Goal: Task Accomplishment & Management: Use online tool/utility

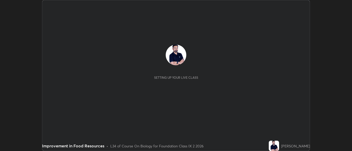
scroll to position [151, 352]
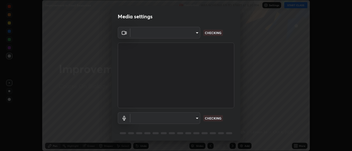
type input "7313fd45585aed834b6f1a7d948f9442f2d18b60722b63004f182b92f655e9b8"
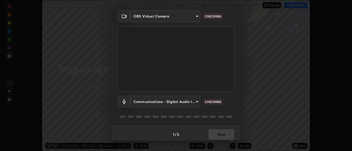
scroll to position [18, 0]
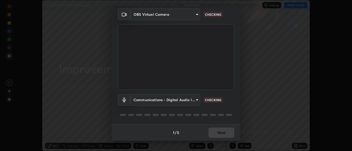
click at [196, 97] on body "Erase all Improvement in Food Resources Recording WAS SCHEDULED TO START AT 5:3…" at bounding box center [176, 75] width 352 height 151
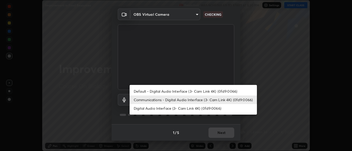
click at [169, 87] on li "Default - Digital Audio Interface (3- Cam Link 4K) (0fd9:0066)" at bounding box center [193, 91] width 127 height 9
type input "default"
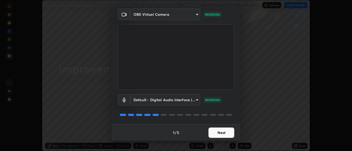
click at [222, 134] on button "Next" at bounding box center [222, 132] width 26 height 10
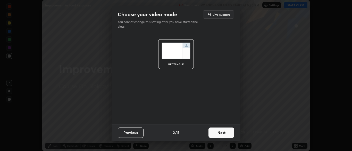
click at [226, 134] on button "Next" at bounding box center [222, 132] width 26 height 10
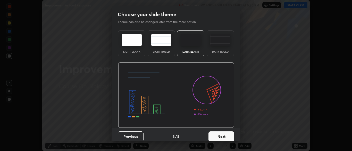
click at [222, 137] on button "Next" at bounding box center [222, 136] width 26 height 10
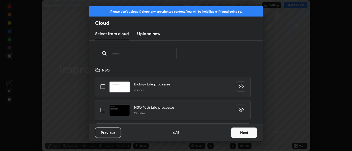
click at [240, 132] on button "Next" at bounding box center [244, 132] width 26 height 10
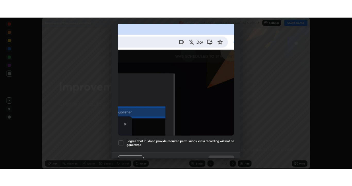
scroll to position [124, 0]
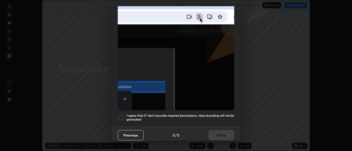
click at [122, 115] on div at bounding box center [121, 117] width 6 height 6
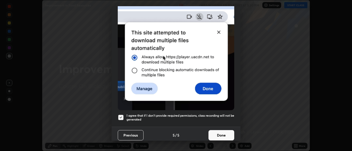
click at [221, 133] on button "Done" at bounding box center [222, 135] width 26 height 10
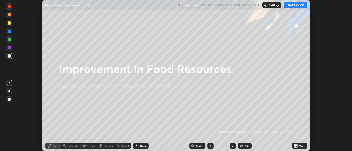
click at [299, 4] on button "START CLASS" at bounding box center [296, 5] width 23 height 6
click at [300, 146] on div "More" at bounding box center [302, 145] width 6 height 3
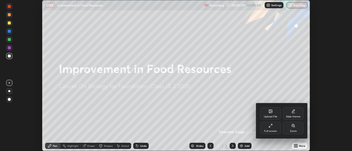
click at [272, 130] on div "Full screen" at bounding box center [270, 131] width 13 height 3
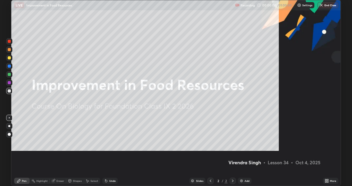
scroll to position [186, 352]
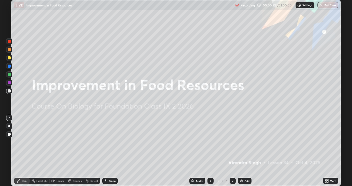
click at [10, 126] on div at bounding box center [9, 126] width 6 height 6
click at [244, 151] on div "Add" at bounding box center [245, 181] width 14 height 6
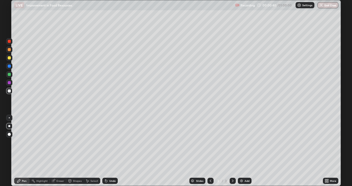
click at [10, 58] on div at bounding box center [9, 57] width 3 height 3
click at [9, 50] on div at bounding box center [9, 49] width 3 height 3
click at [12, 57] on div at bounding box center [9, 58] width 6 height 6
click at [10, 50] on div at bounding box center [9, 49] width 3 height 3
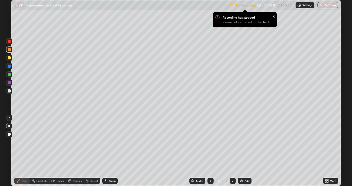
click at [305, 6] on p "Settings" at bounding box center [308, 5] width 10 height 3
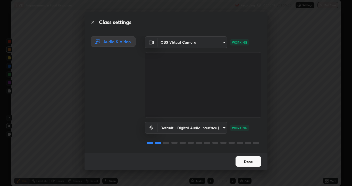
click at [252, 151] on button "Done" at bounding box center [249, 161] width 26 height 10
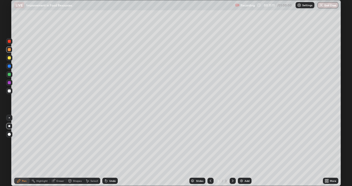
click at [7, 94] on div at bounding box center [9, 91] width 6 height 8
click at [10, 84] on div at bounding box center [9, 82] width 3 height 3
click at [9, 91] on div at bounding box center [9, 90] width 3 height 3
